Goal: Task Accomplishment & Management: Manage account settings

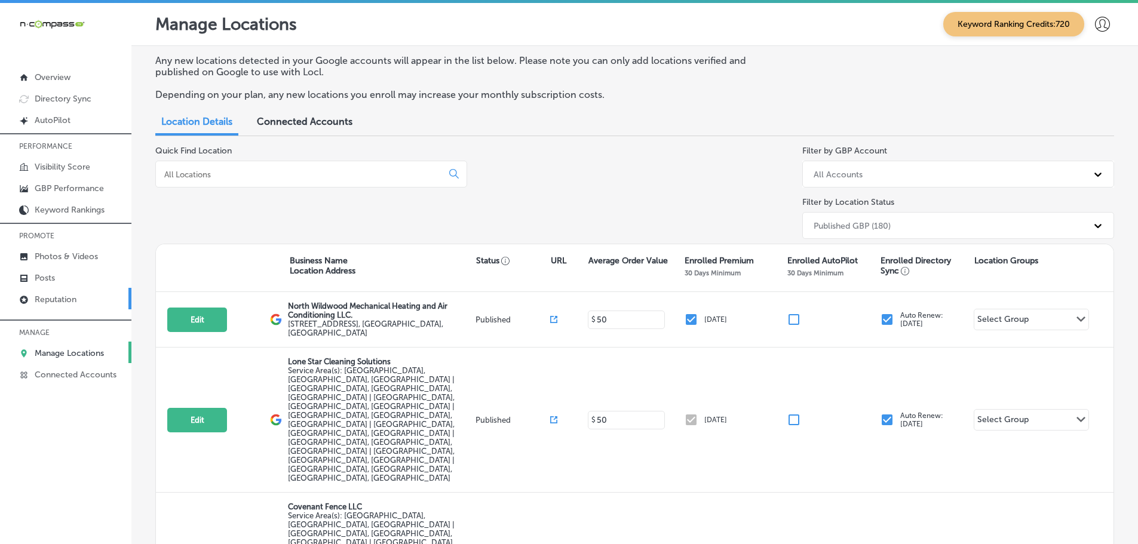
click at [50, 296] on p "Reputation" at bounding box center [56, 300] width 42 height 10
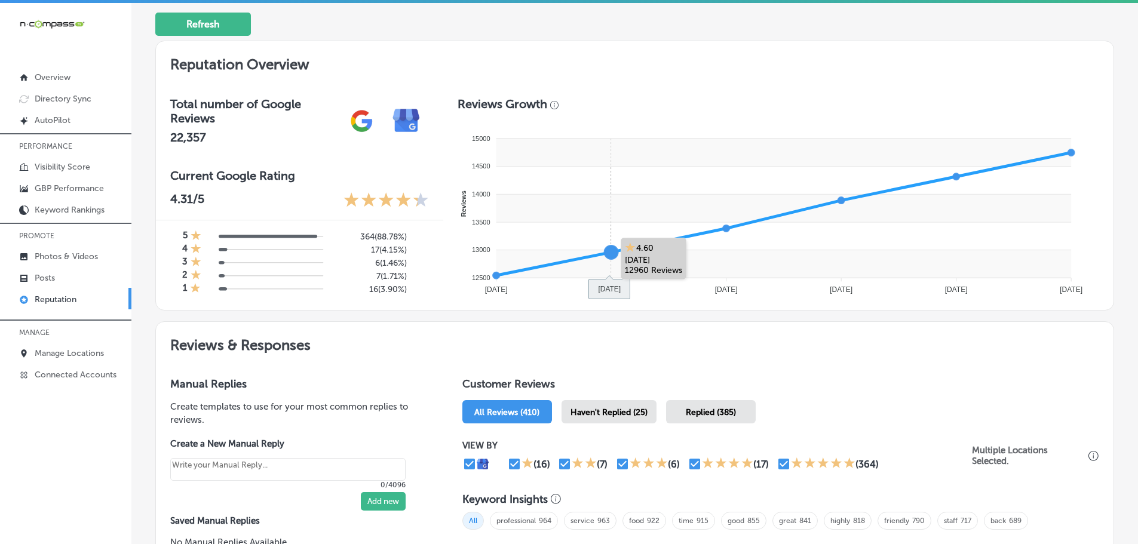
scroll to position [359, 0]
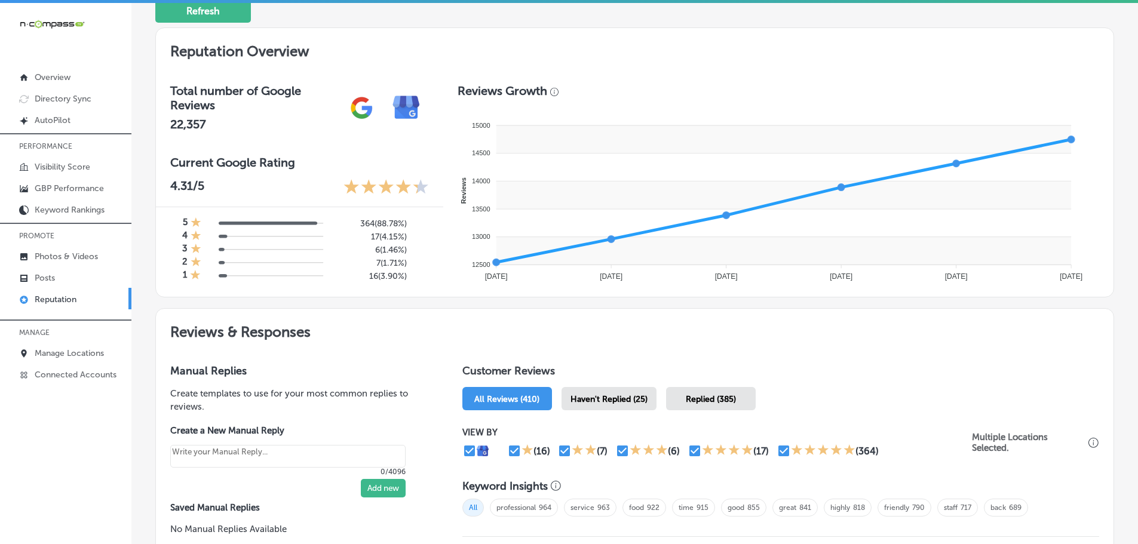
click at [615, 395] on span "Haven't Replied (25)" at bounding box center [609, 399] width 77 height 10
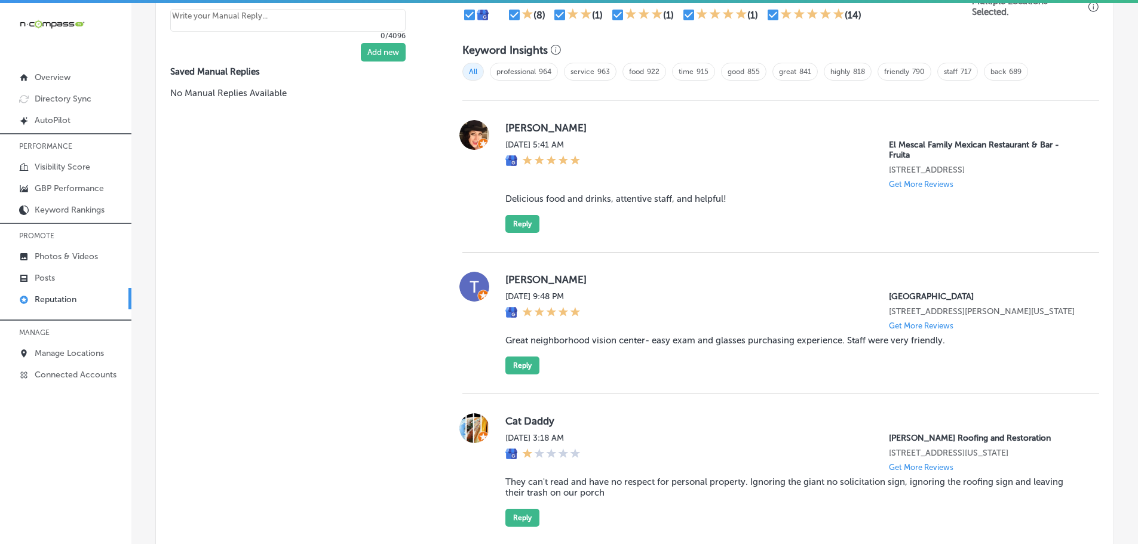
scroll to position [717, 0]
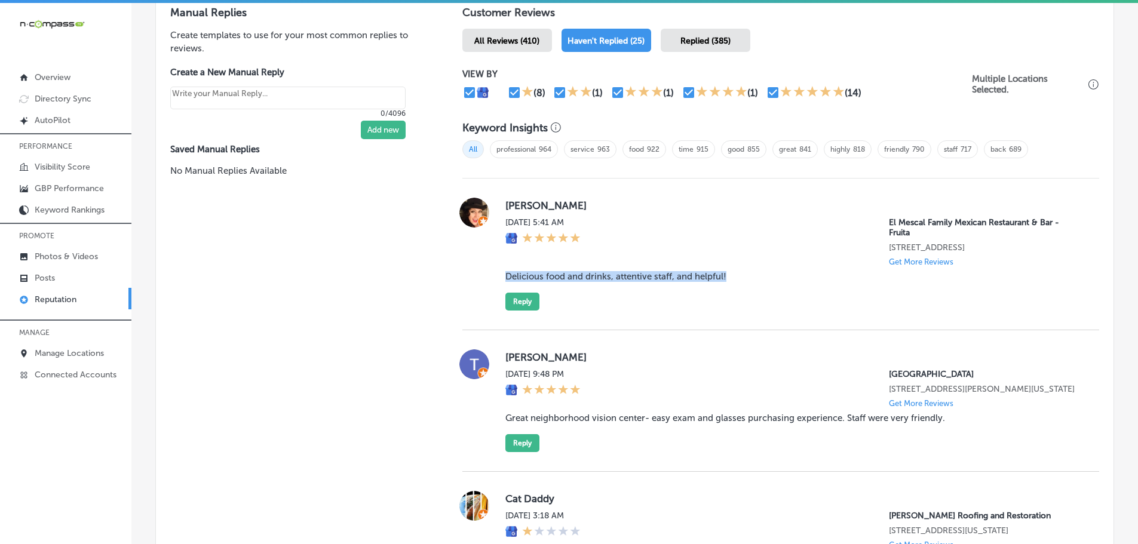
drag, startPoint x: 503, startPoint y: 278, endPoint x: 731, endPoint y: 278, distance: 228.3
click at [731, 278] on blockquote "Delicious food and drinks, attentive staff, and helpful!" at bounding box center [793, 276] width 575 height 11
copy blockquote "Delicious food and drinks, attentive staff, and helpful!"
click at [523, 305] on button "Reply" at bounding box center [523, 302] width 34 height 18
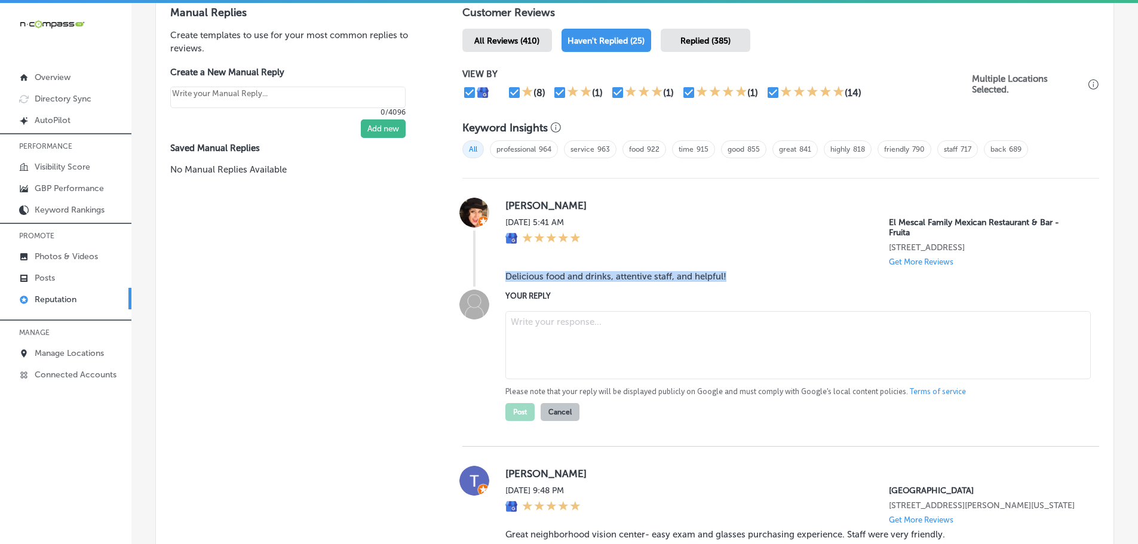
click at [559, 327] on textarea at bounding box center [799, 345] width 586 height 68
type textarea "x"
paste textarea "Thank you, [[PERSON_NAME]’s Name], for the wonderful 5-star review! We’re glad …"
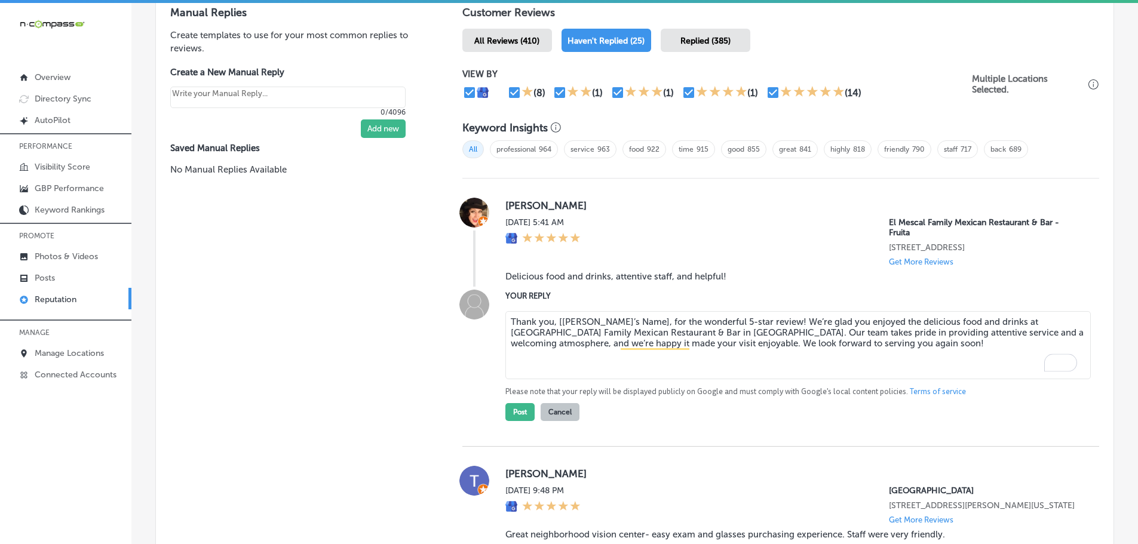
drag, startPoint x: 550, startPoint y: 323, endPoint x: 634, endPoint y: 321, distance: 84.3
click at [634, 321] on textarea "Thank you, [[PERSON_NAME]’s Name], for the wonderful 5-star review! We’re glad …" at bounding box center [799, 345] width 586 height 68
click at [684, 324] on textarea "Thank you for the wonderful 5-star review! We’re glad you enjoyed the delicious…" at bounding box center [799, 345] width 586 height 68
click at [685, 321] on textarea "Thank you for the wonderful 5-star review. Lidie! We’re glad you enjoyed the de…" at bounding box center [799, 345] width 586 height 68
type textarea "Thank you for the wonderful 5-star review, [PERSON_NAME]! We’re glad you enjoye…"
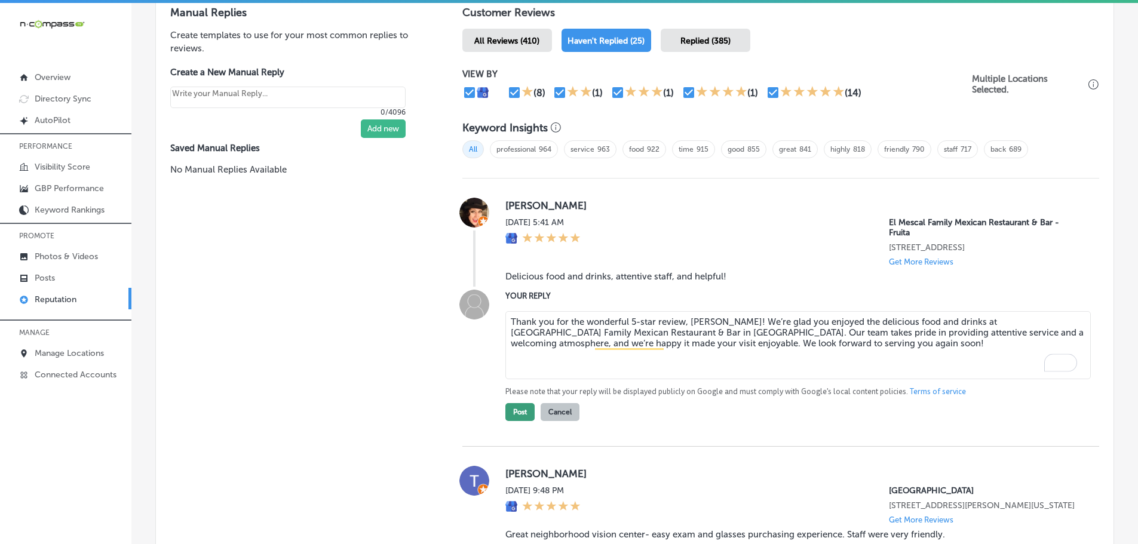
click at [508, 411] on button "Post" at bounding box center [520, 412] width 29 height 18
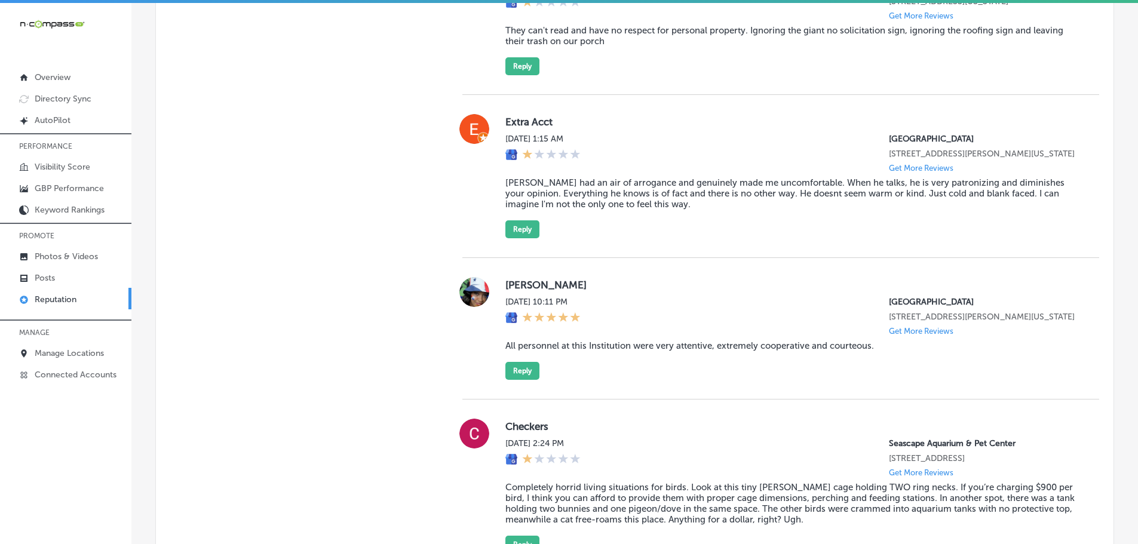
scroll to position [1374, 0]
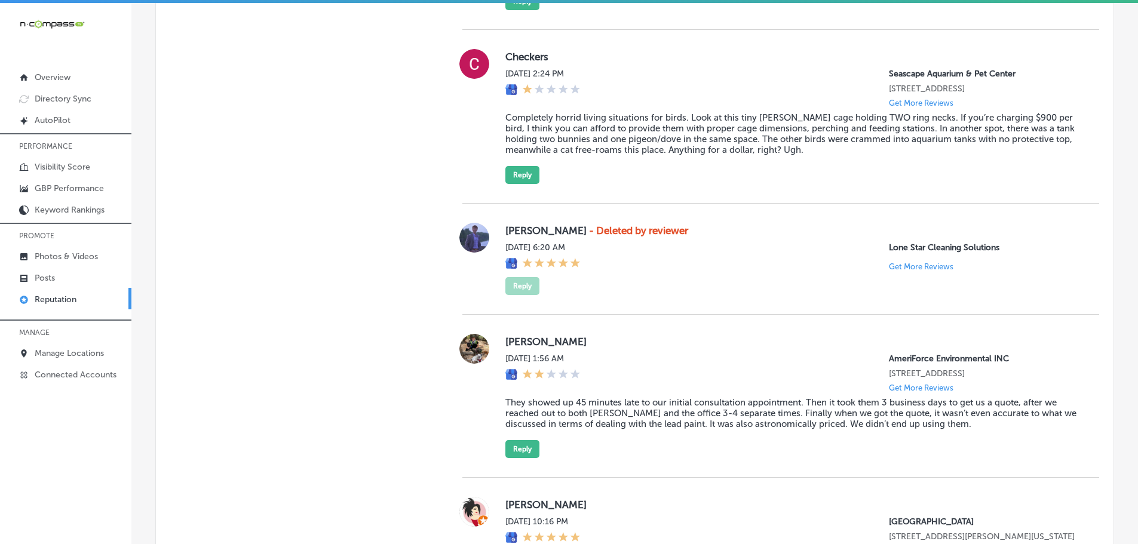
type textarea "x"
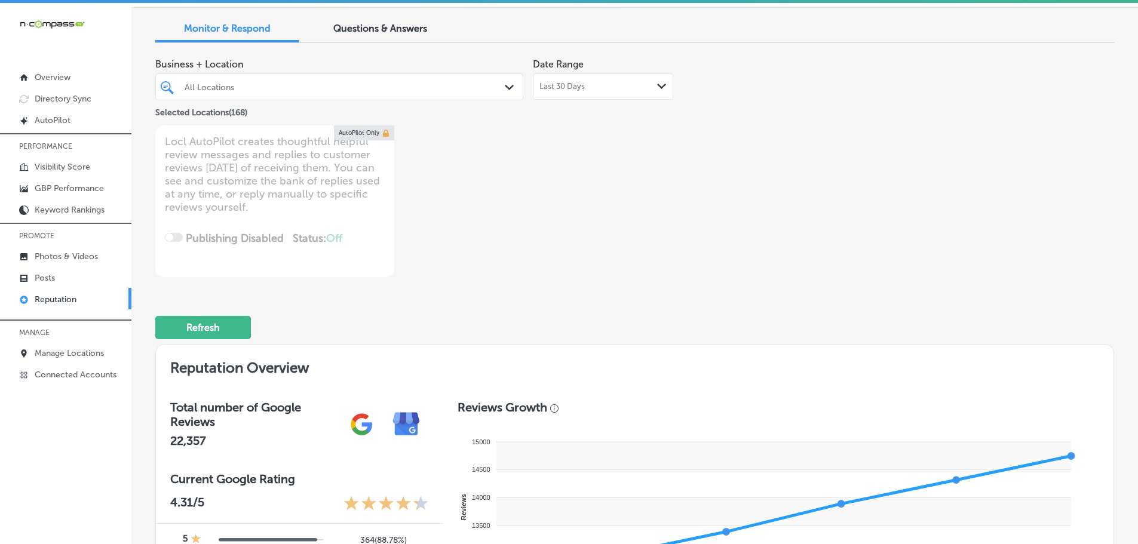
scroll to position [0, 0]
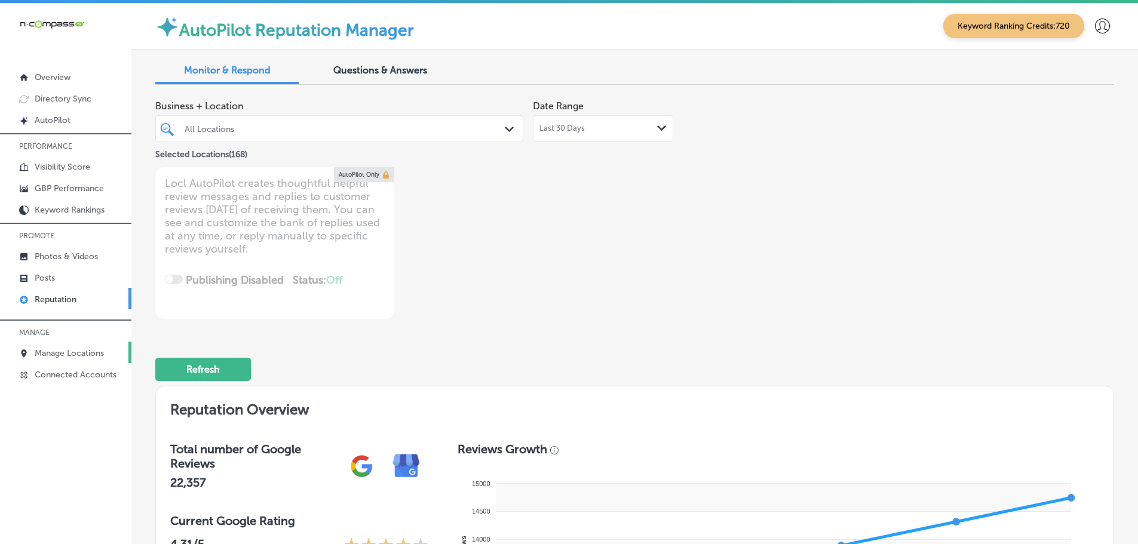
click at [56, 352] on p "Manage Locations" at bounding box center [69, 353] width 69 height 10
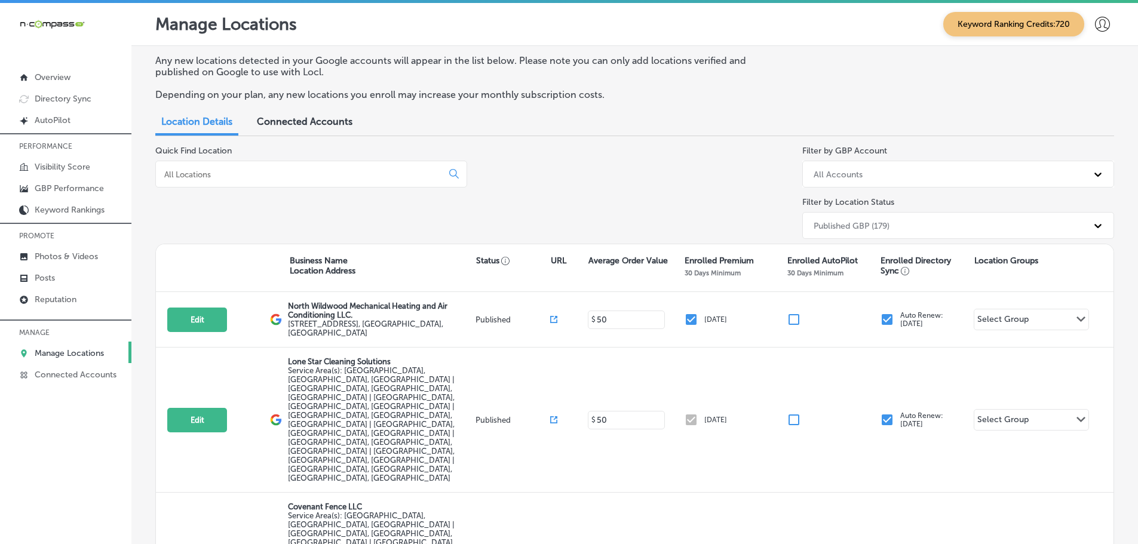
click at [341, 186] on div at bounding box center [311, 174] width 312 height 27
click at [346, 171] on input at bounding box center [301, 174] width 277 height 11
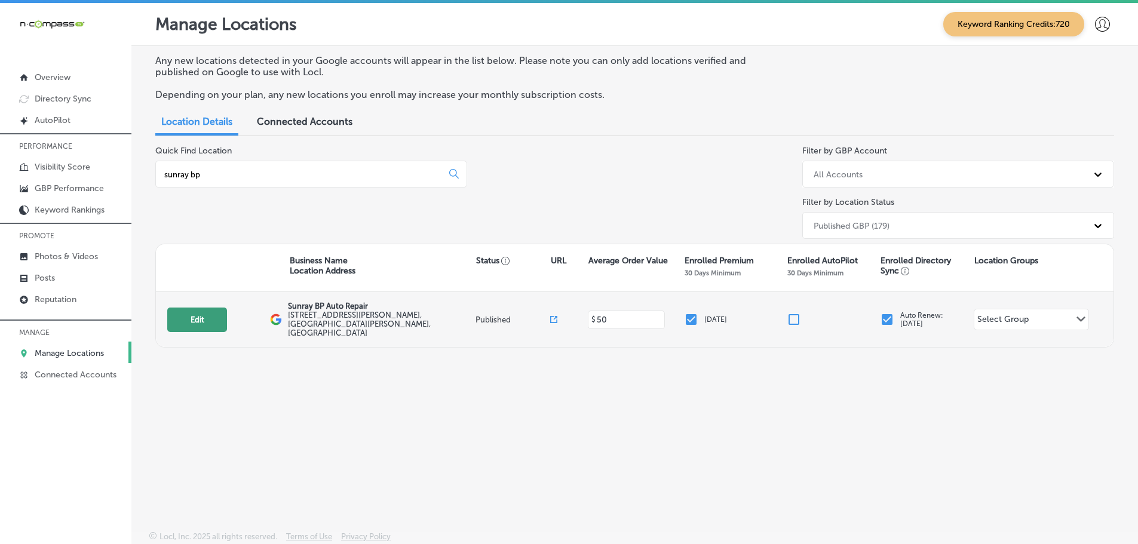
type input "sunray bp"
click at [214, 314] on button "Edit" at bounding box center [197, 320] width 60 height 25
select select "US"
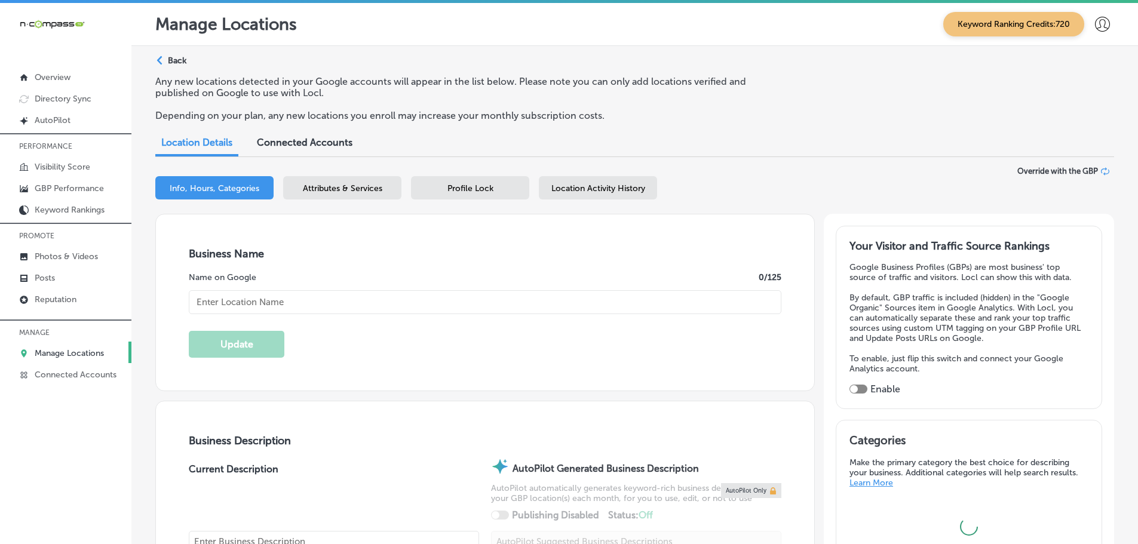
type input "Sunray BP Auto Repair"
checkbox input "true"
type input "[STREET_ADDRESS][PERSON_NAME]"
type input "Saint [PERSON_NAME]"
type input "55119"
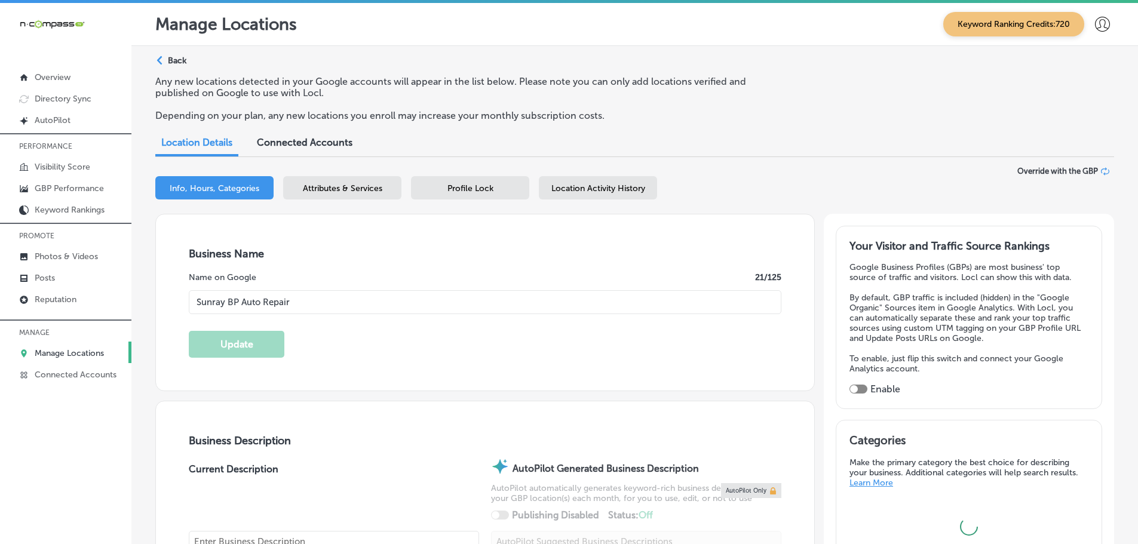
type input "US"
type input "[URL][DOMAIN_NAME]"
type textarea "Looking for a certified mechanic near me or the best auto repair shop in [GEOGR…"
type input "[PHONE_NUMBER]"
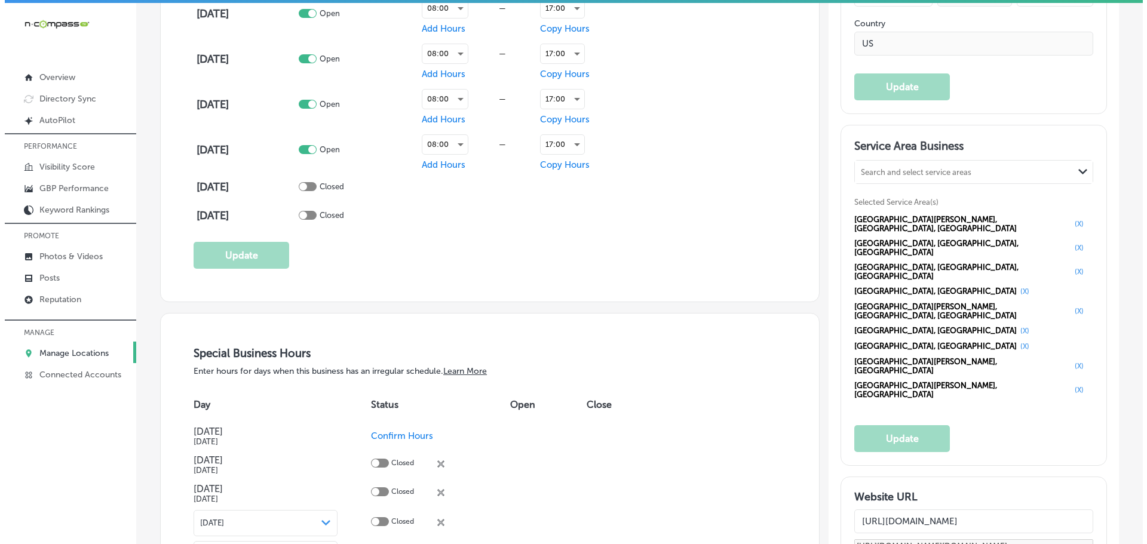
scroll to position [1016, 0]
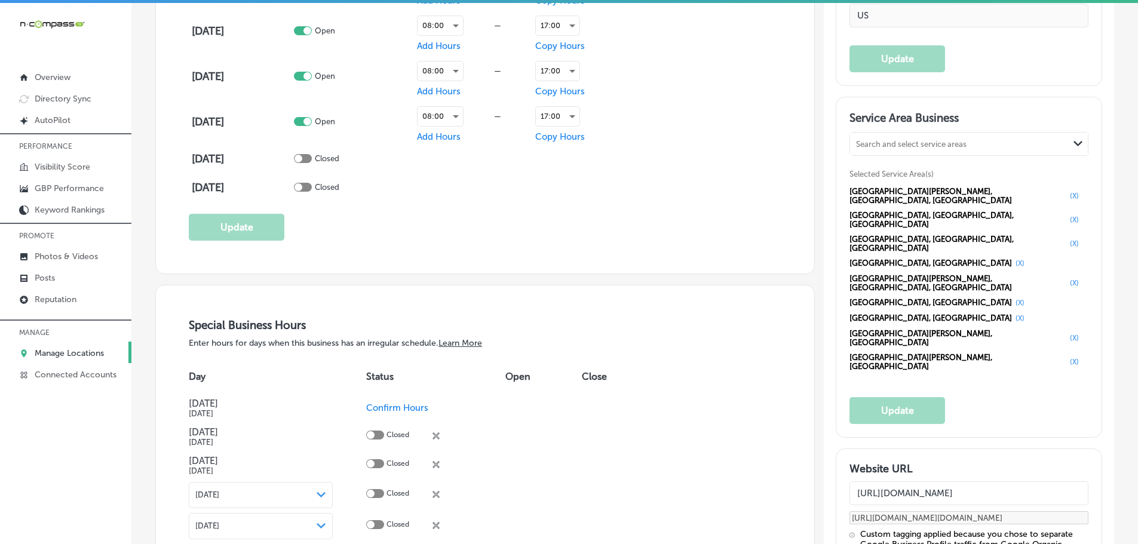
click at [1028, 298] on button "(X)" at bounding box center [1020, 303] width 16 height 10
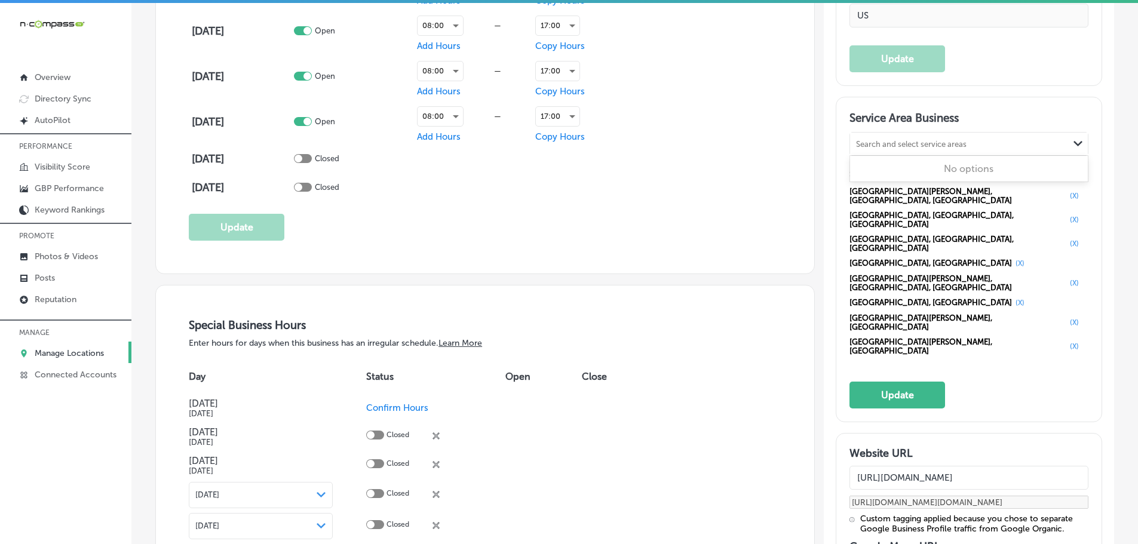
click at [999, 133] on div "Search and select service areas Path Created with Sketch." at bounding box center [969, 144] width 238 height 23
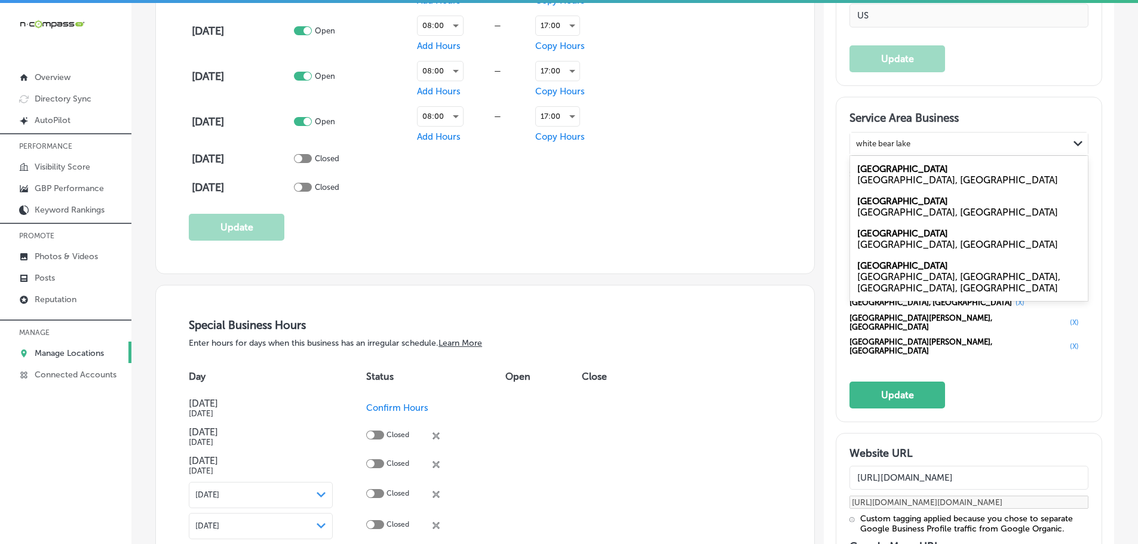
click at [891, 176] on div "[GEOGRAPHIC_DATA], [GEOGRAPHIC_DATA]" at bounding box center [969, 179] width 223 height 11
type input "white bear lake"
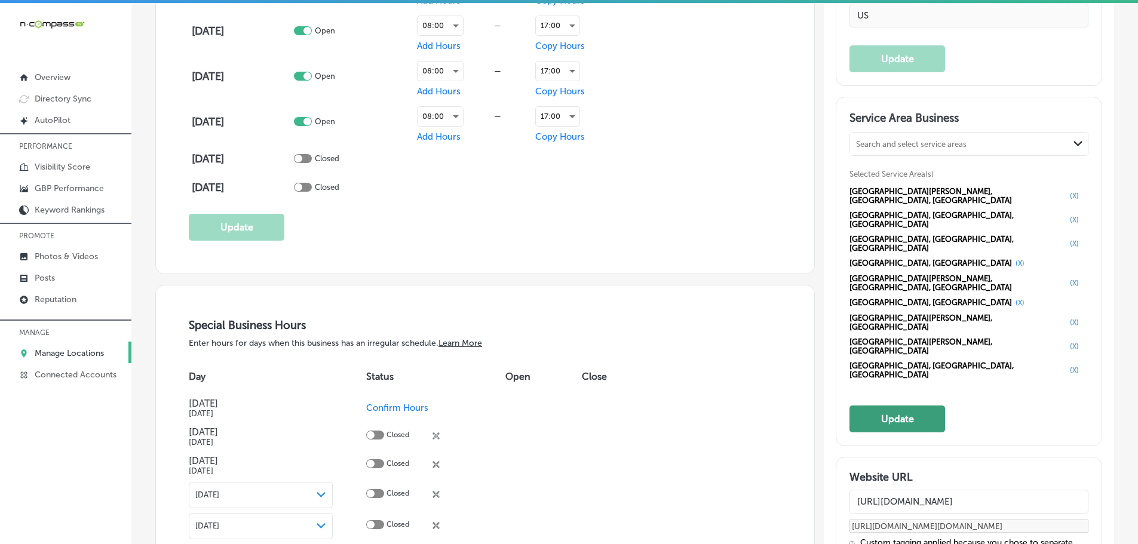
click at [921, 406] on button "Update" at bounding box center [898, 419] width 96 height 27
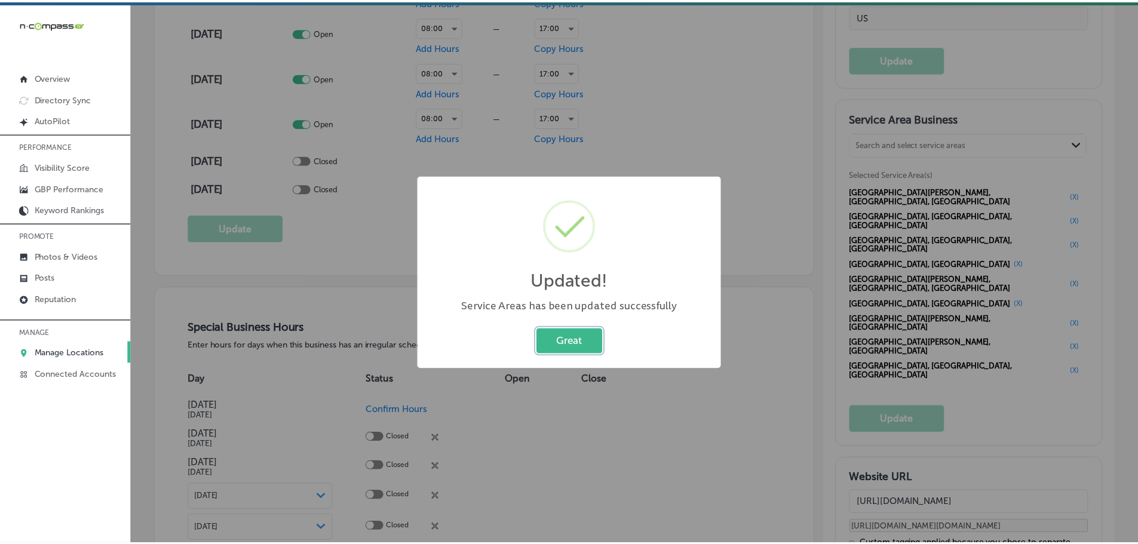
scroll to position [1018, 0]
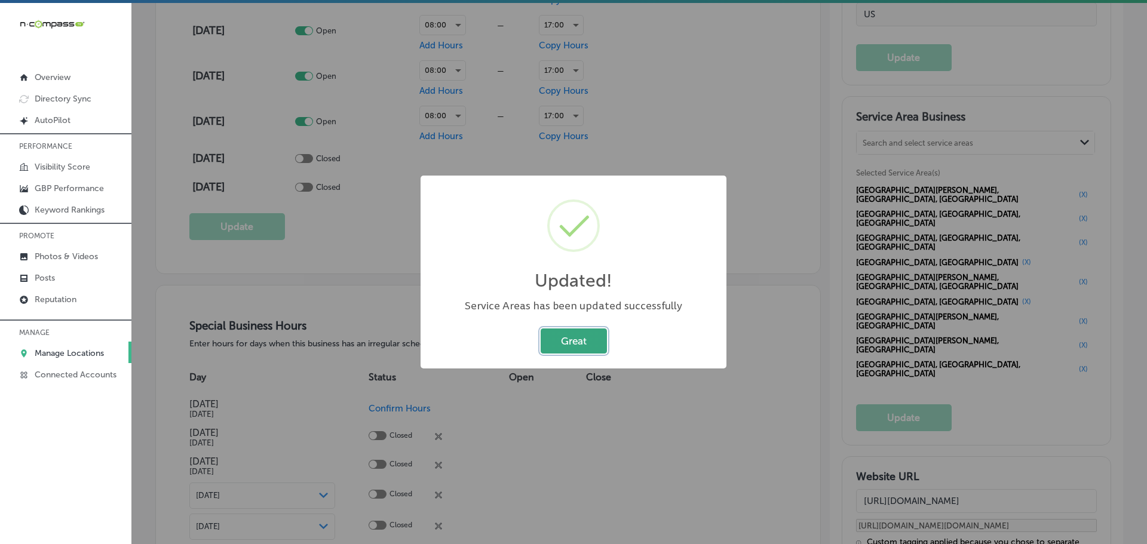
click at [575, 348] on button "Great" at bounding box center [574, 341] width 66 height 25
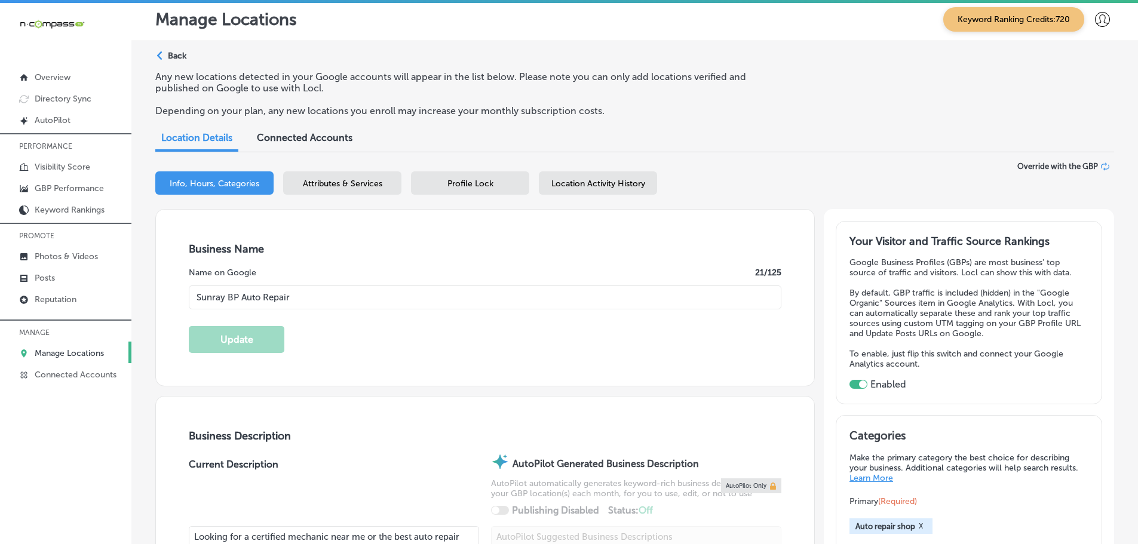
scroll to position [0, 0]
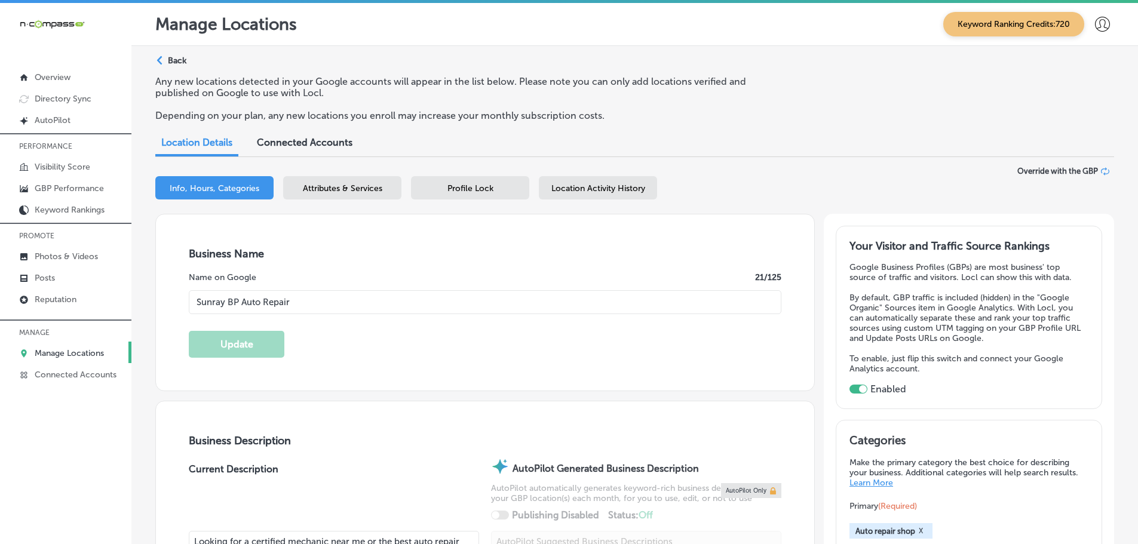
click at [332, 180] on div "Attributes & Services" at bounding box center [342, 187] width 118 height 23
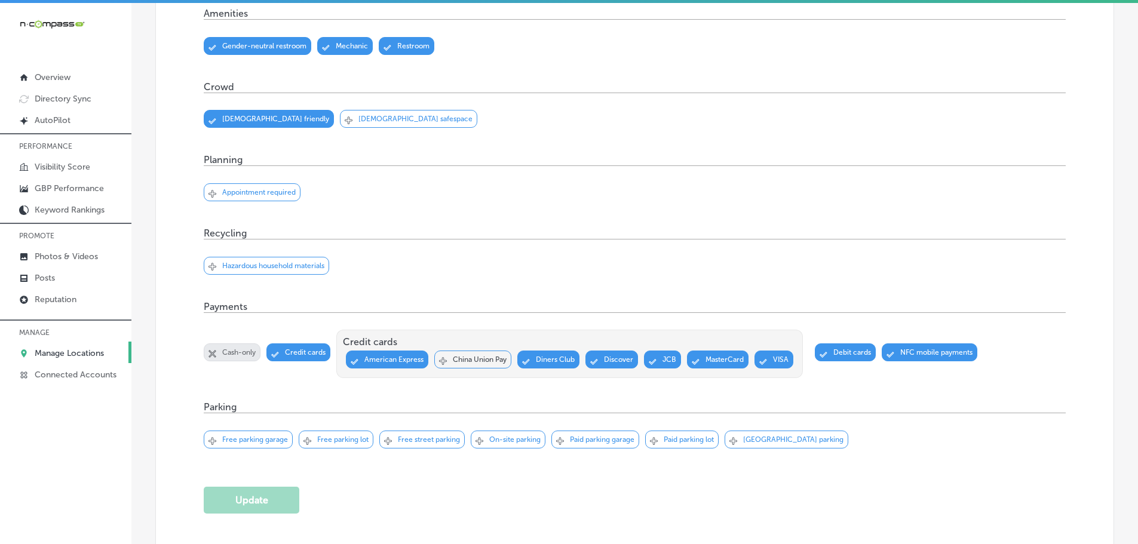
scroll to position [1195, 0]
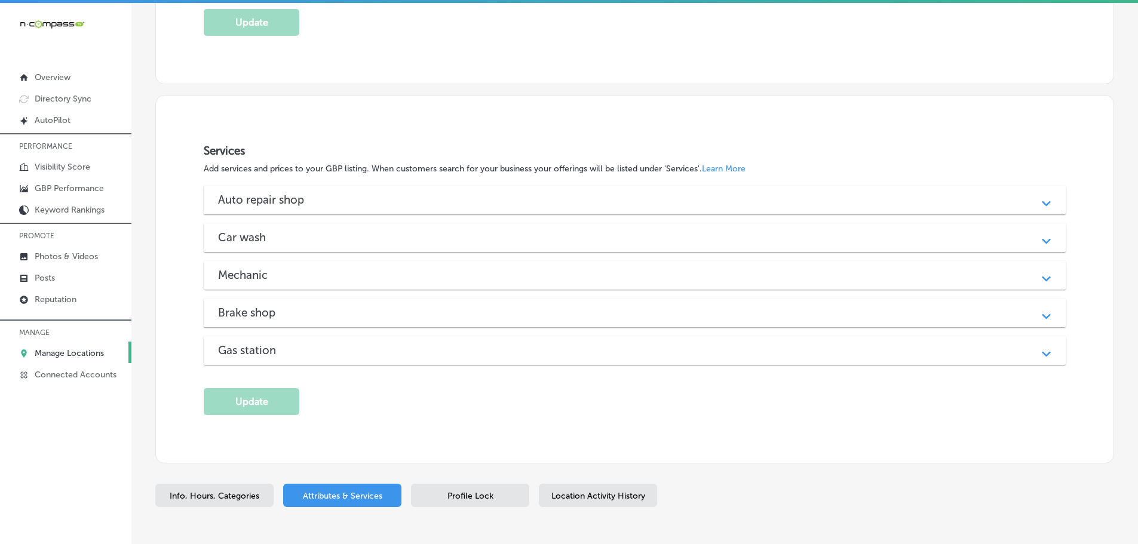
click at [835, 193] on div "Auto repair shop" at bounding box center [635, 200] width 834 height 14
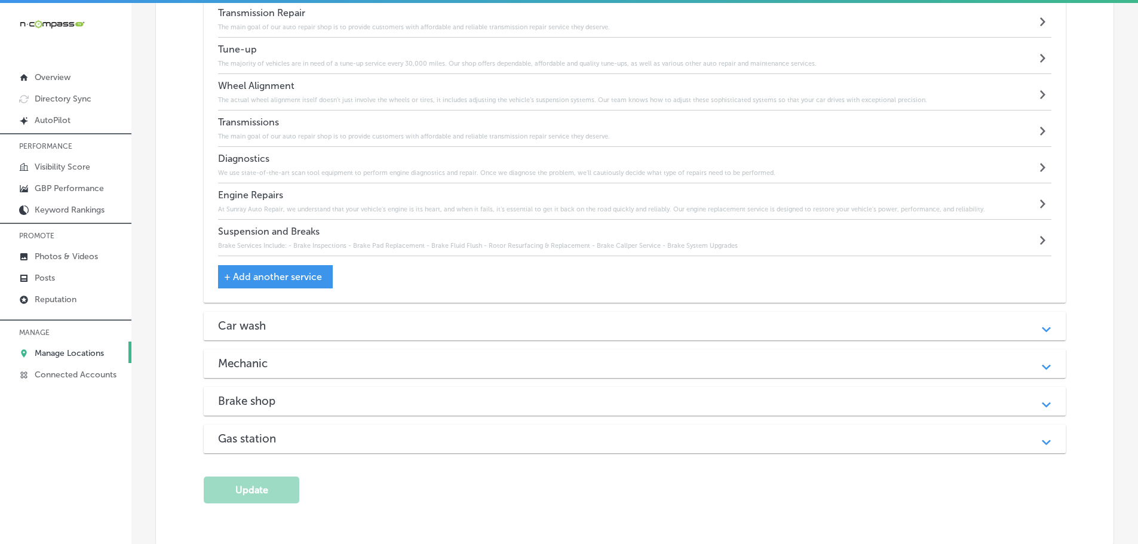
scroll to position [2450, 0]
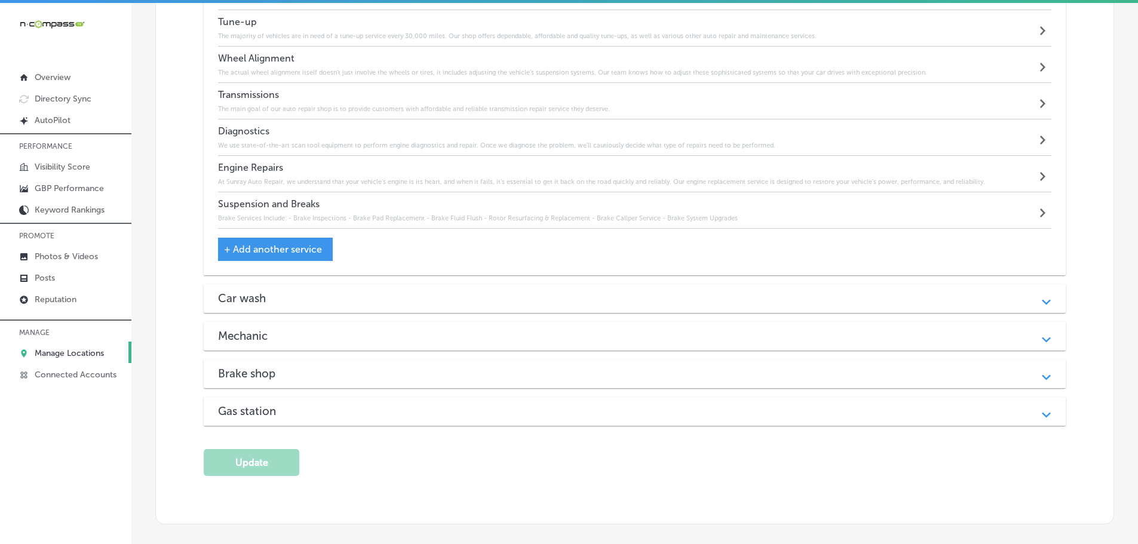
click at [570, 293] on div "Car wash" at bounding box center [635, 299] width 834 height 14
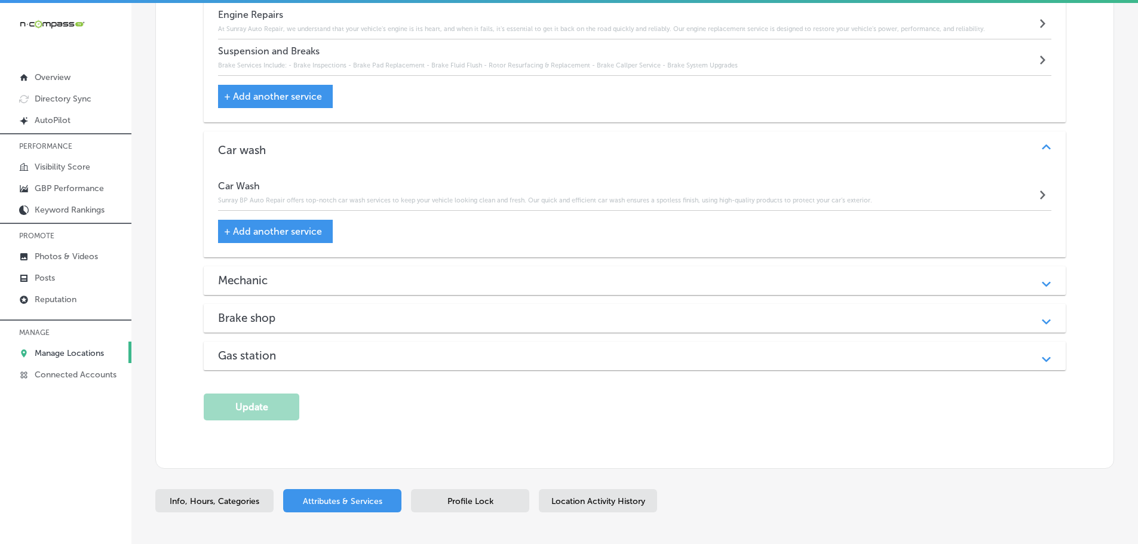
scroll to position [2629, 0]
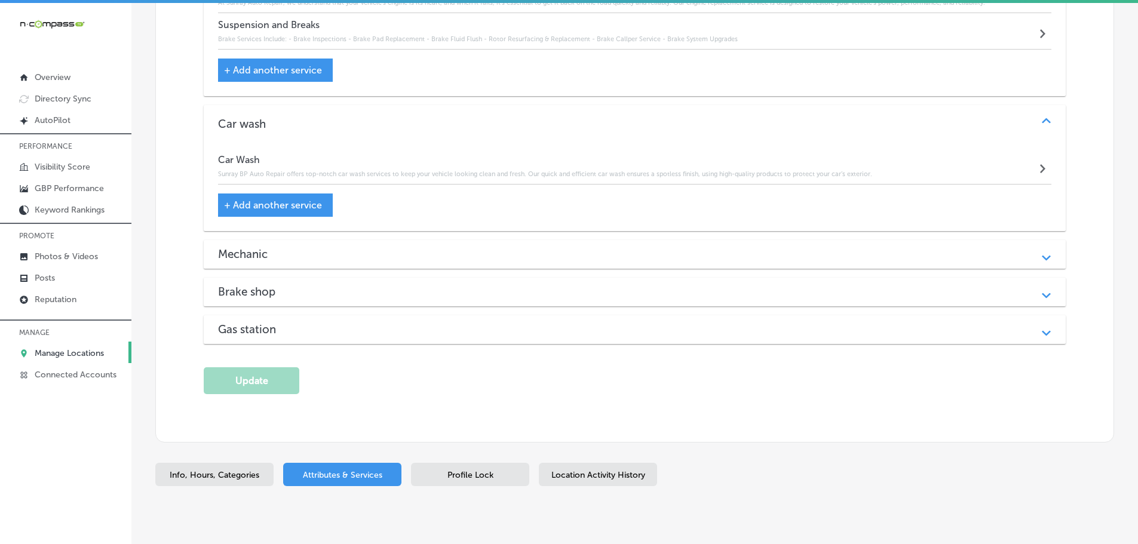
click at [520, 257] on div "Mechanic Path Created with Sketch." at bounding box center [635, 254] width 862 height 29
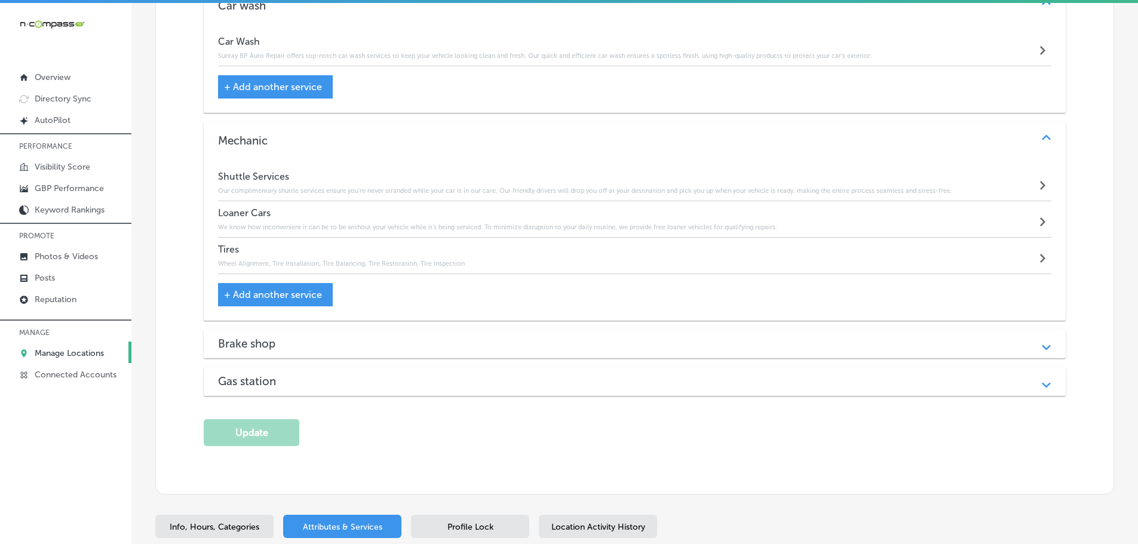
scroll to position [2749, 0]
click at [509, 336] on div "Brake shop" at bounding box center [635, 343] width 834 height 14
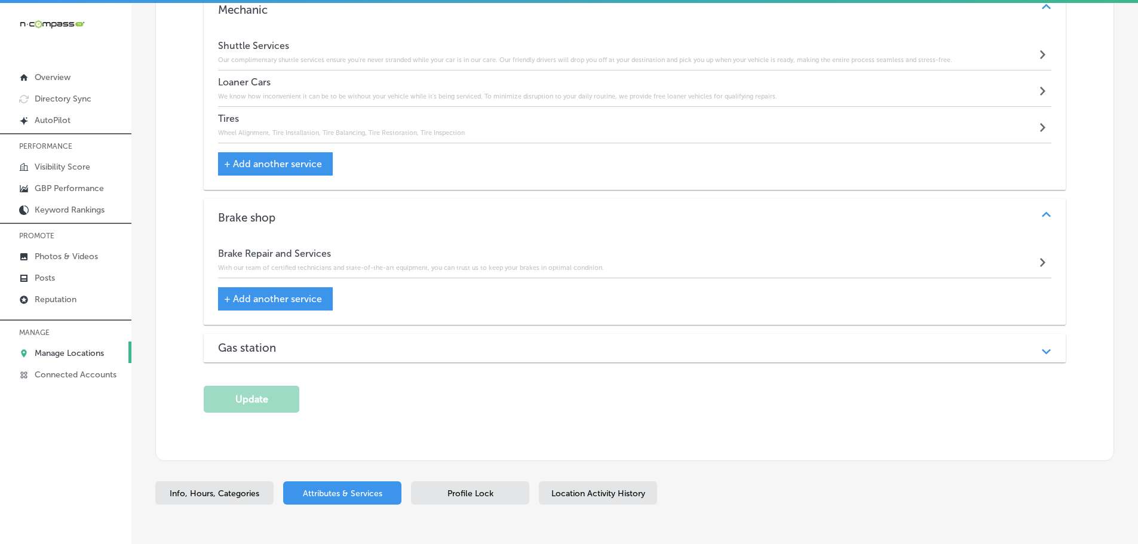
scroll to position [2927, 0]
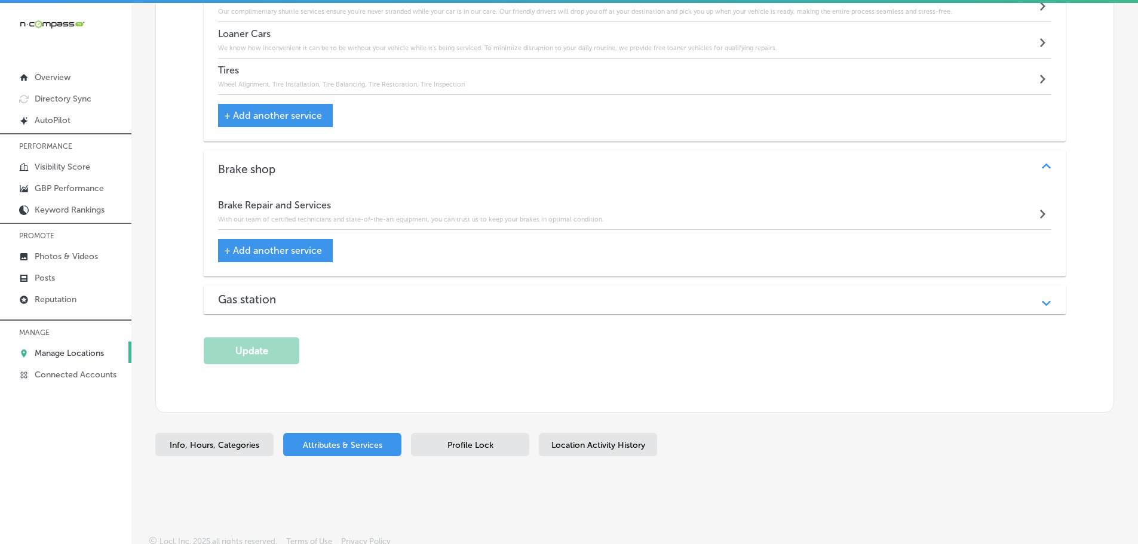
click at [522, 296] on div "Gas station" at bounding box center [635, 300] width 834 height 14
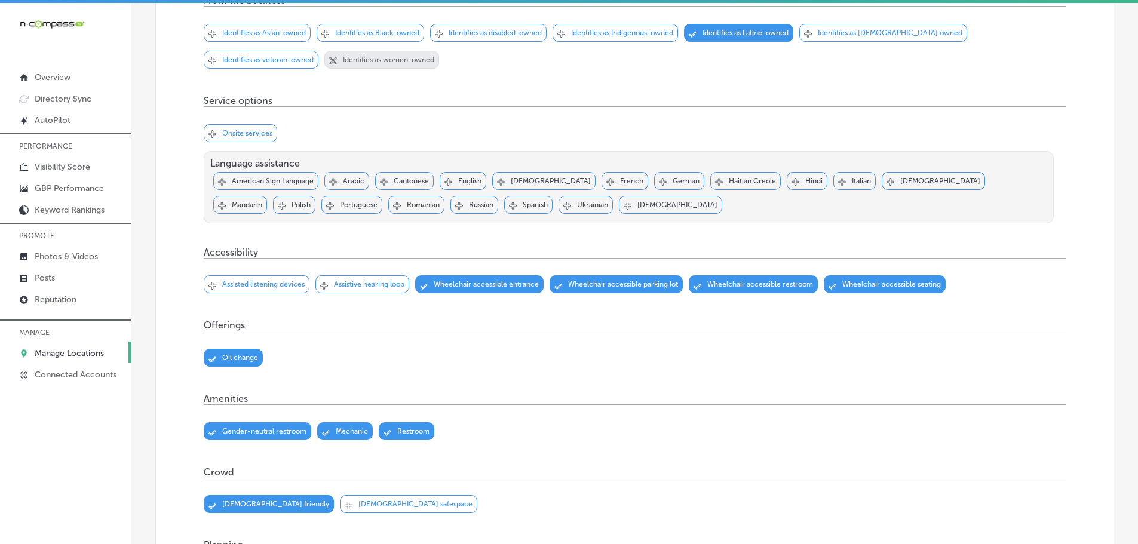
scroll to position [118, 0]
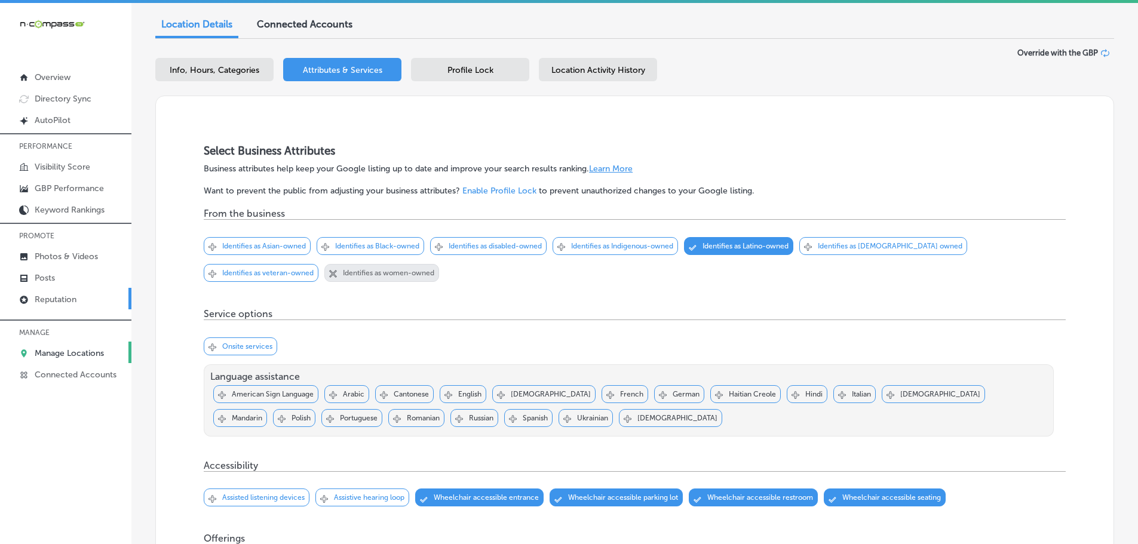
click at [47, 296] on p "Reputation" at bounding box center [56, 300] width 42 height 10
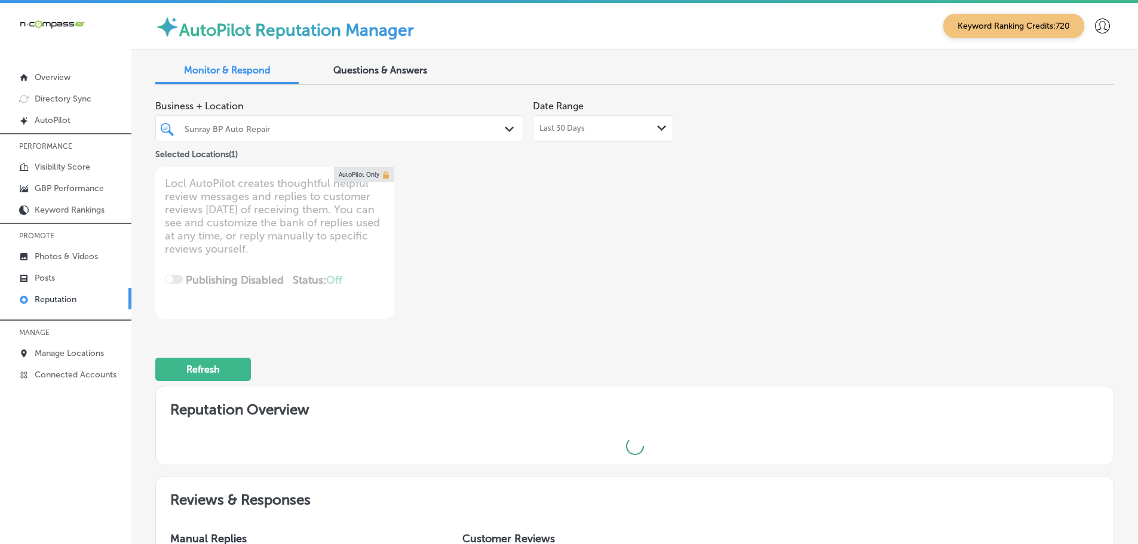
type textarea "x"
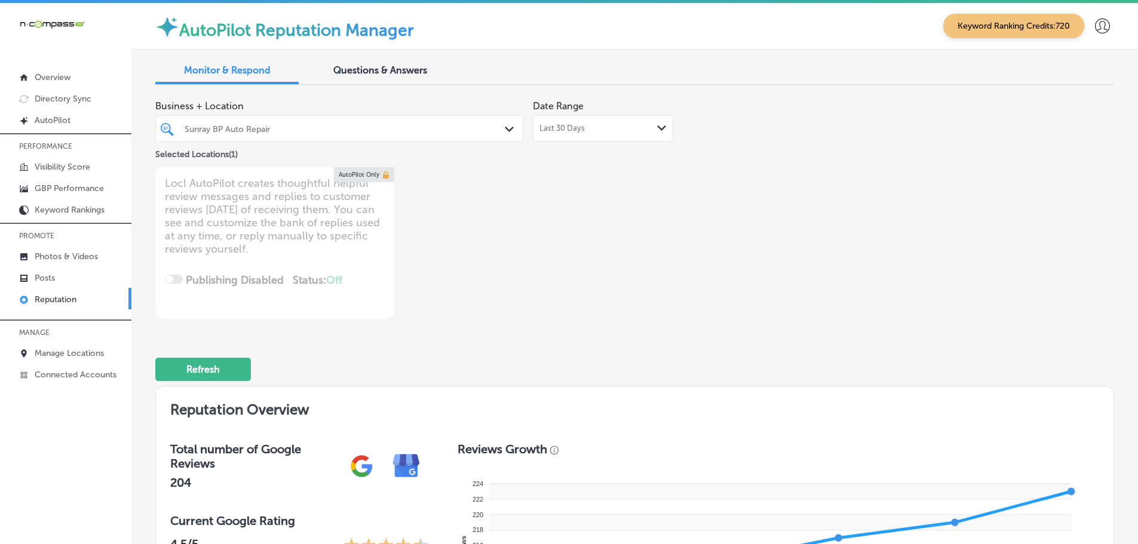
click at [411, 73] on span "Questions & Answers" at bounding box center [380, 70] width 94 height 11
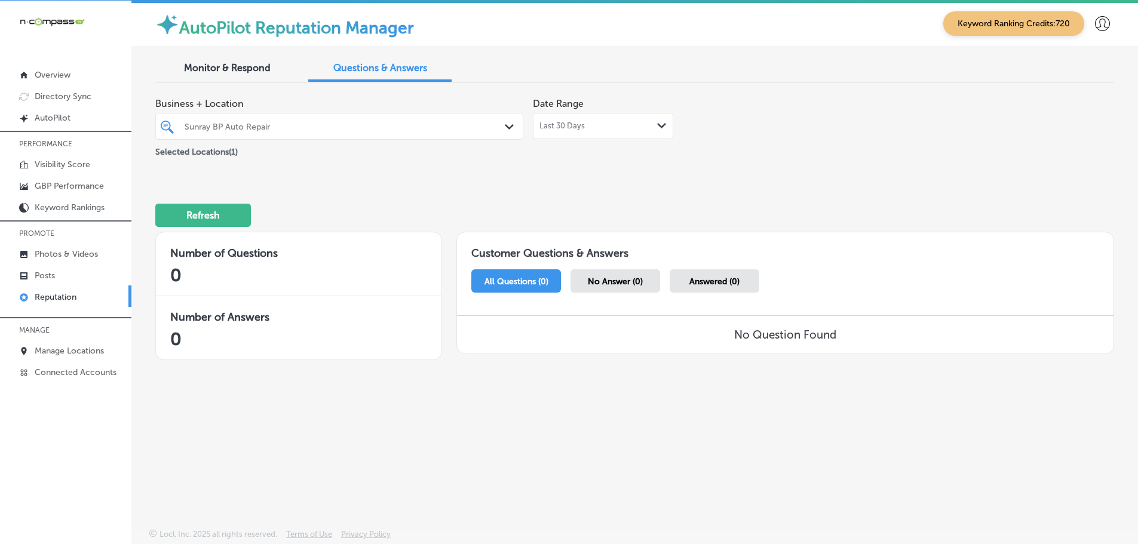
scroll to position [3, 0]
